Goal: Check status: Check status

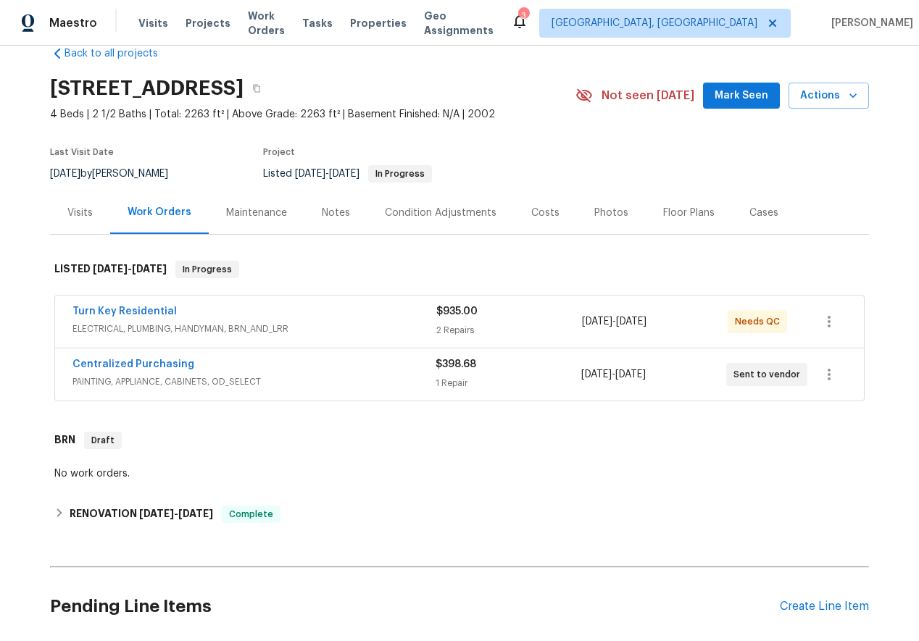
scroll to position [34, 0]
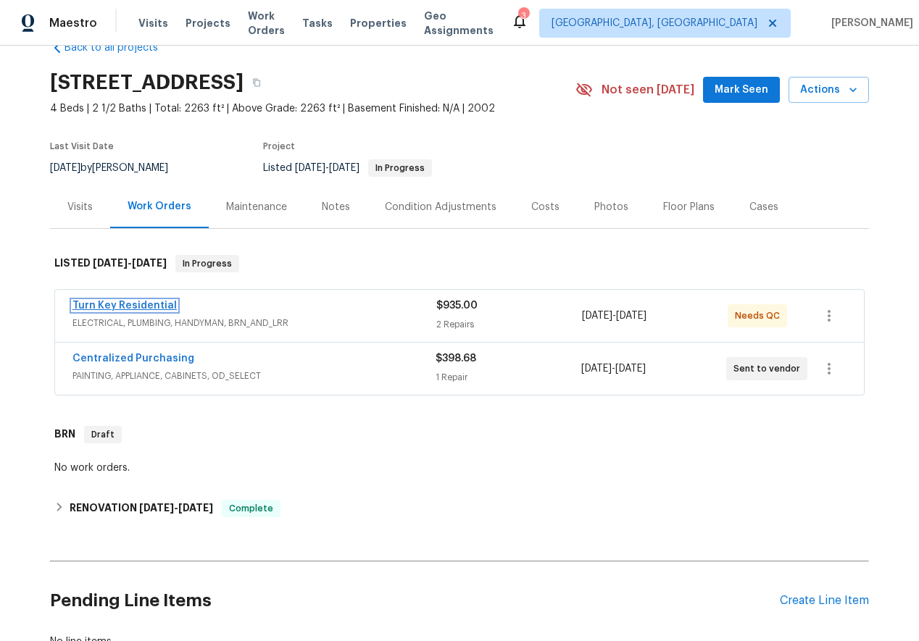
click at [129, 305] on link "Turn Key Residential" at bounding box center [124, 306] width 104 height 10
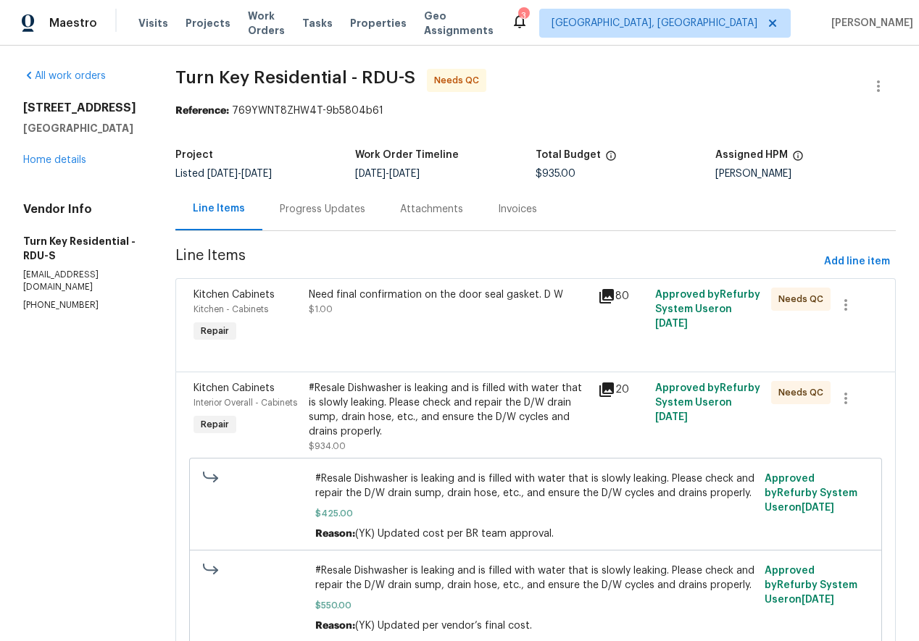
click at [328, 199] on div "Progress Updates" at bounding box center [322, 209] width 120 height 43
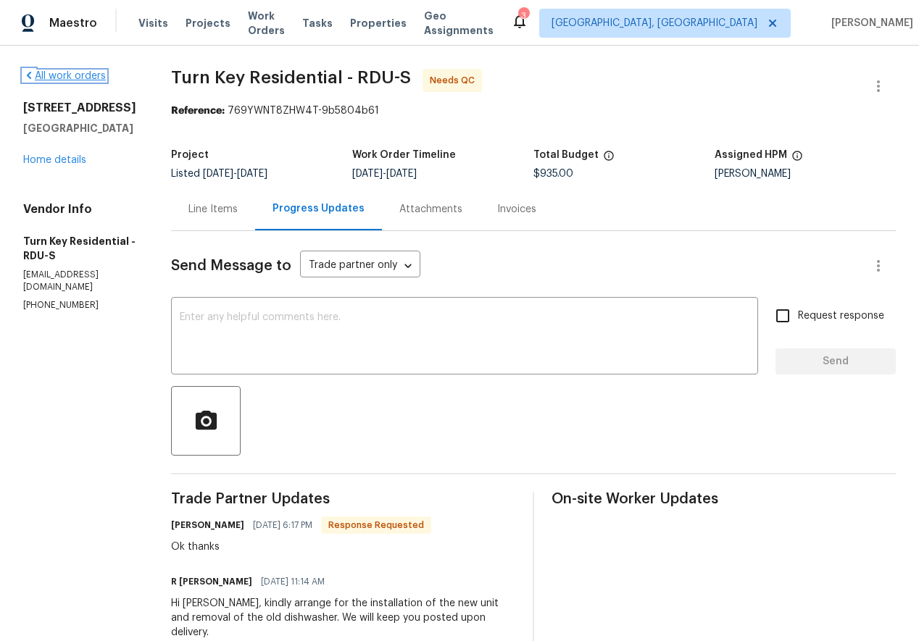
click at [54, 73] on link "All work orders" at bounding box center [64, 76] width 83 height 10
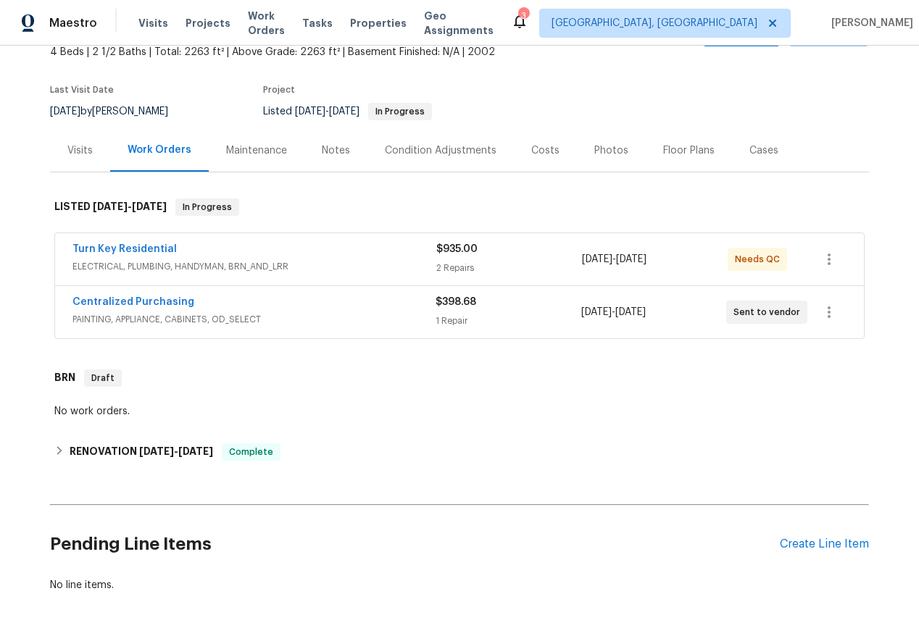
scroll to position [141, 0]
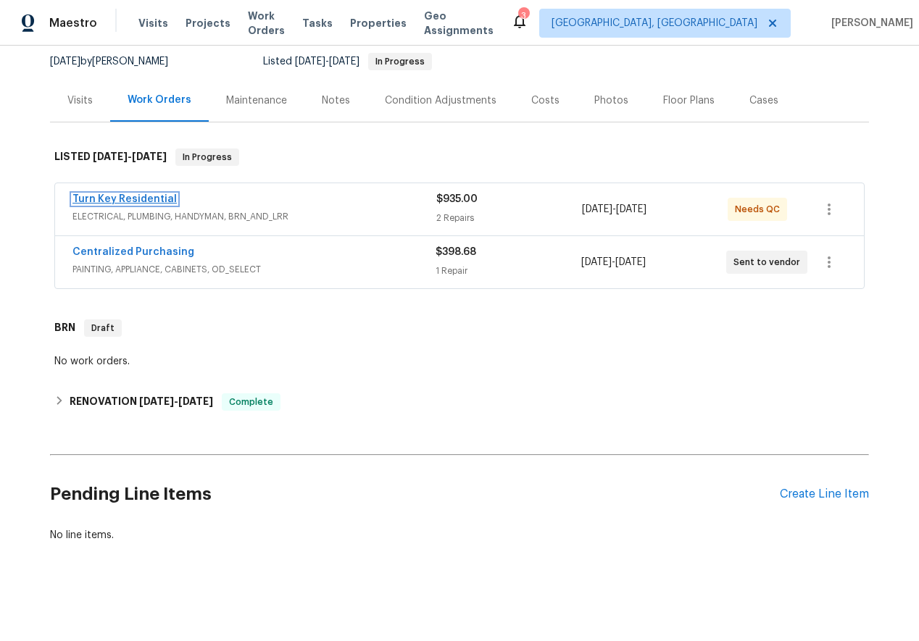
click at [118, 197] on link "Turn Key Residential" at bounding box center [124, 199] width 104 height 10
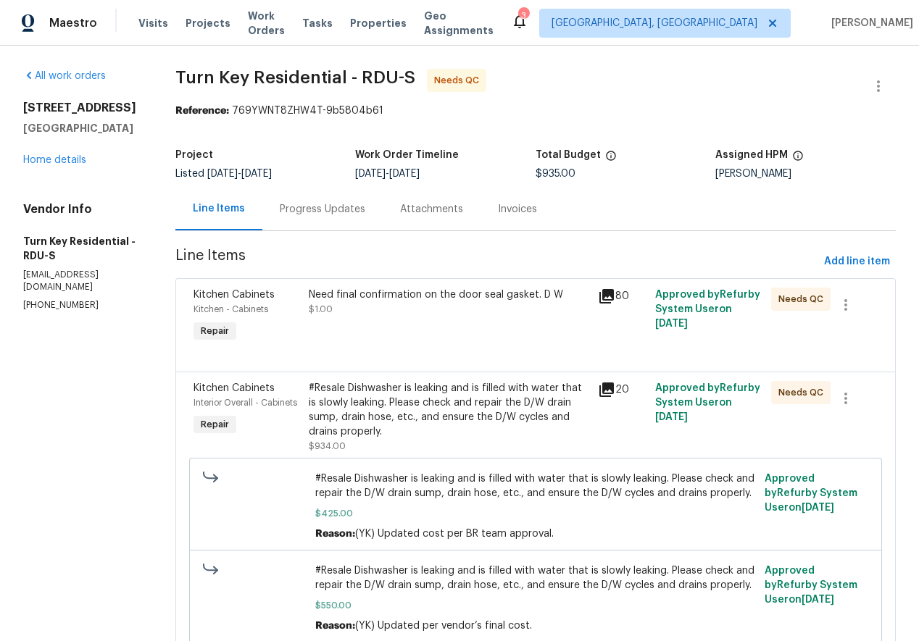
drag, startPoint x: 23, startPoint y: 106, endPoint x: 150, endPoint y: 103, distance: 126.8
click at [141, 103] on h2 "[STREET_ADDRESS]" at bounding box center [81, 108] width 117 height 14
copy h2 "[STREET_ADDRESS]"
click at [327, 212] on div "Progress Updates" at bounding box center [322, 209] width 85 height 14
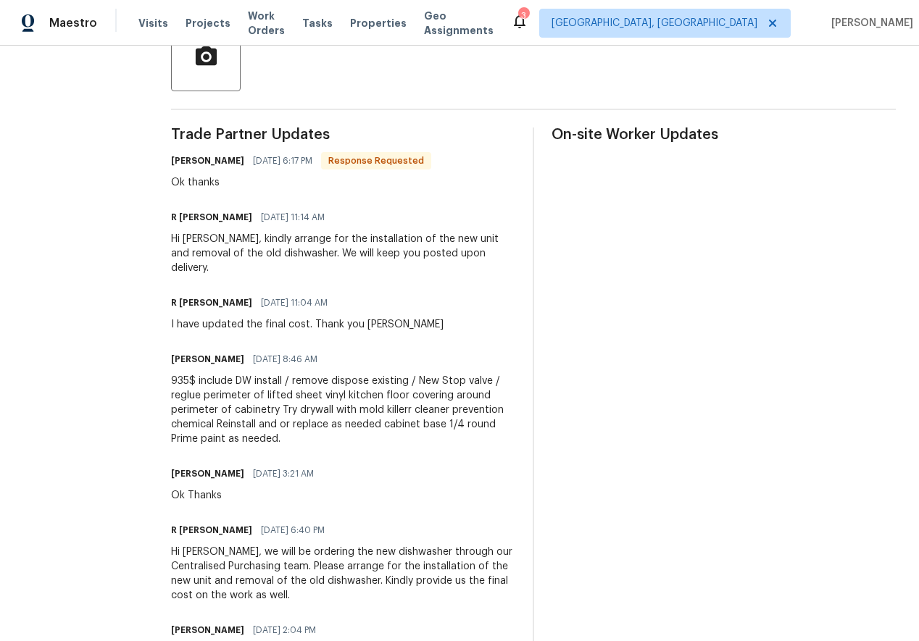
scroll to position [369, 0]
